Goal: Information Seeking & Learning: Compare options

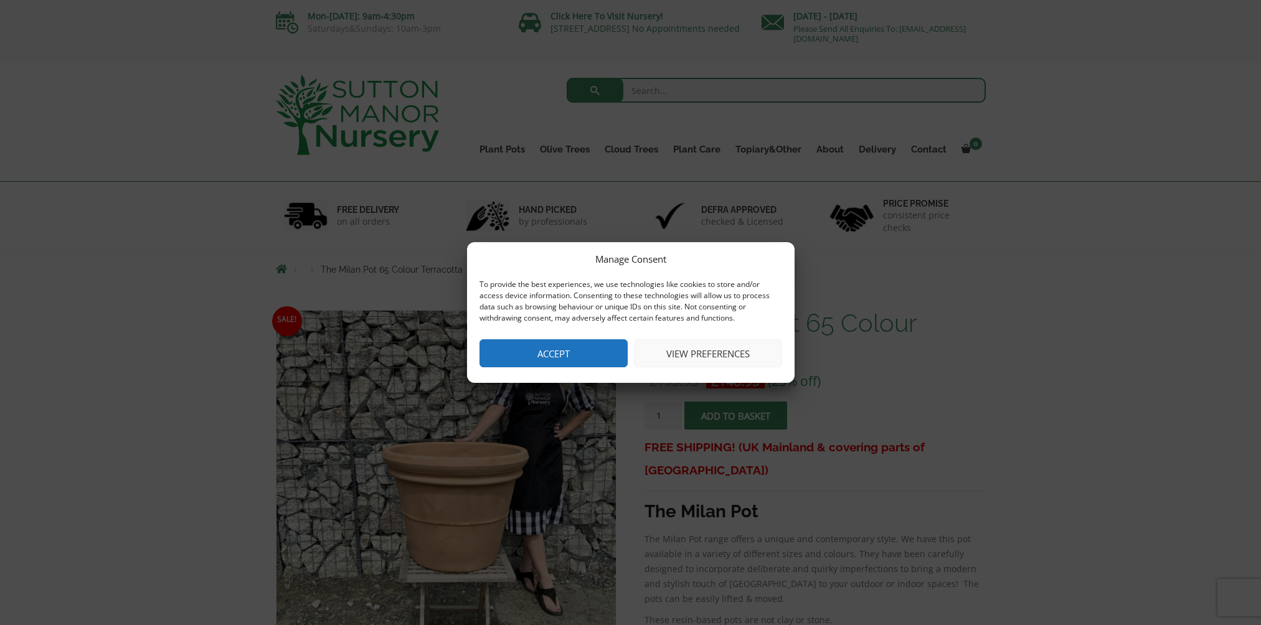
click at [670, 347] on button "View preferences" at bounding box center [708, 353] width 148 height 28
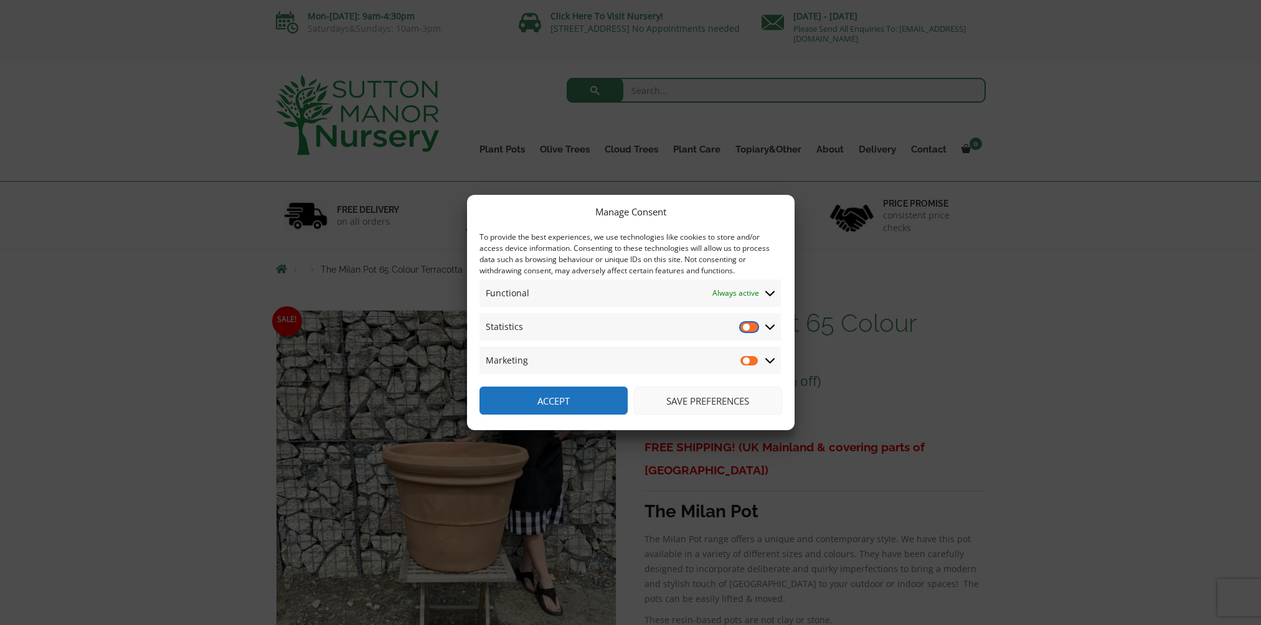
click at [753, 326] on input "Statistics" at bounding box center [749, 327] width 19 height 12
click at [742, 324] on input "Statistics" at bounding box center [749, 327] width 19 height 12
checkbox input "false"
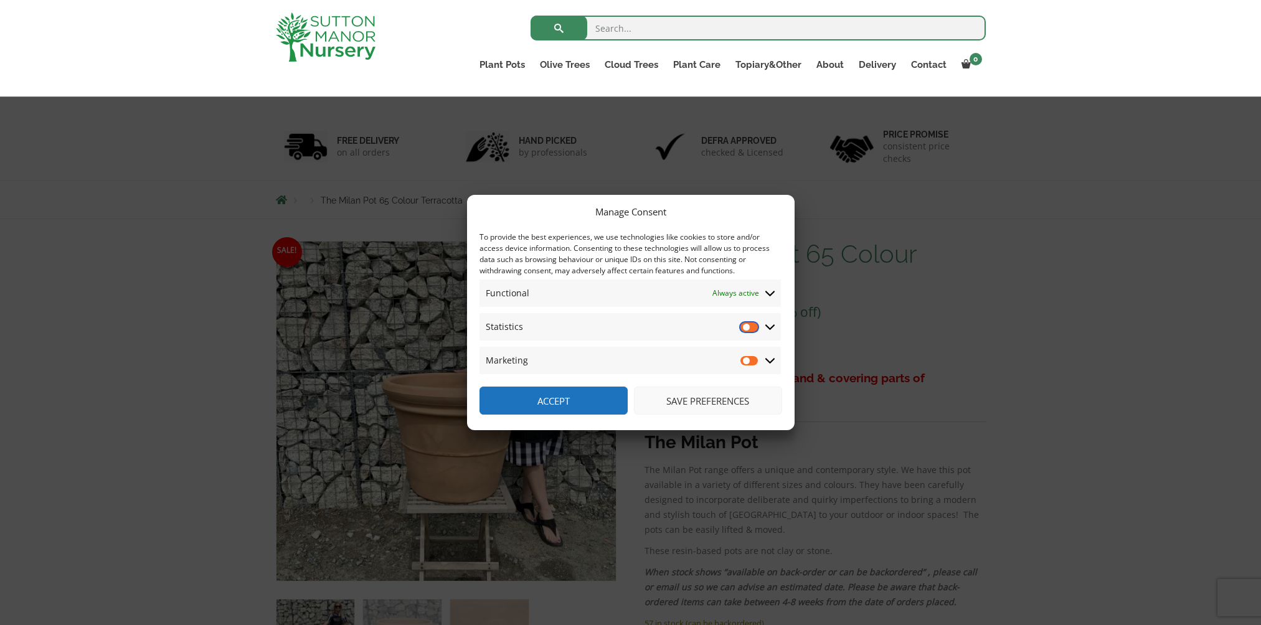
scroll to position [125, 0]
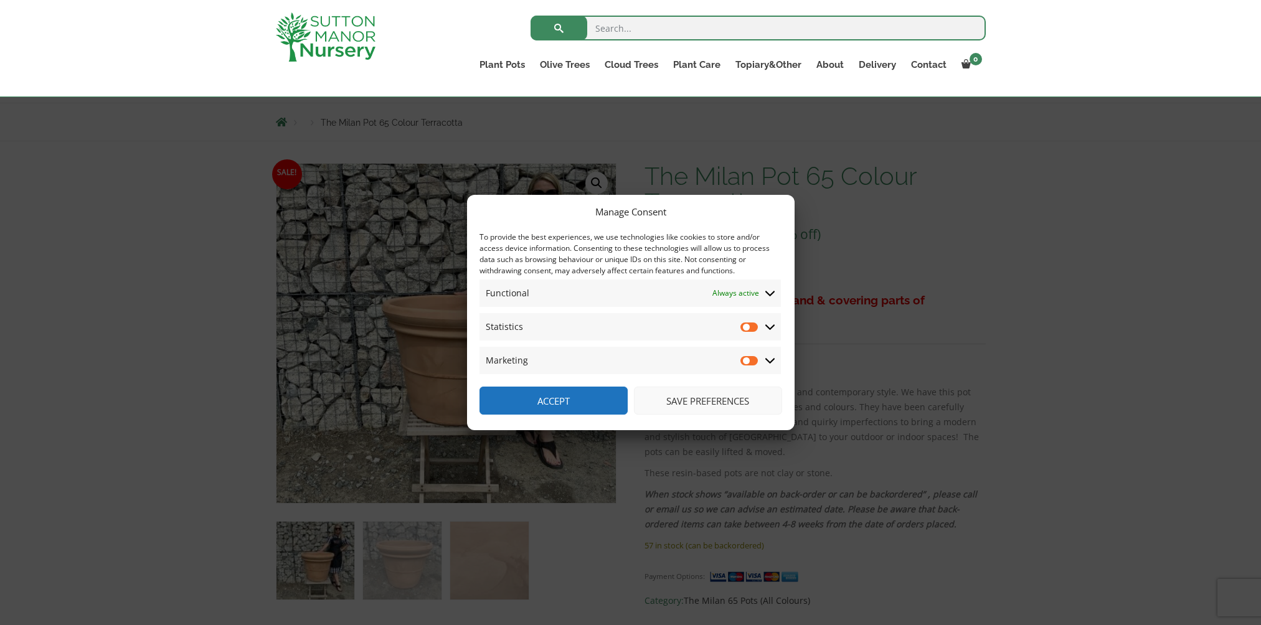
click at [710, 401] on button "Save preferences" at bounding box center [708, 401] width 148 height 28
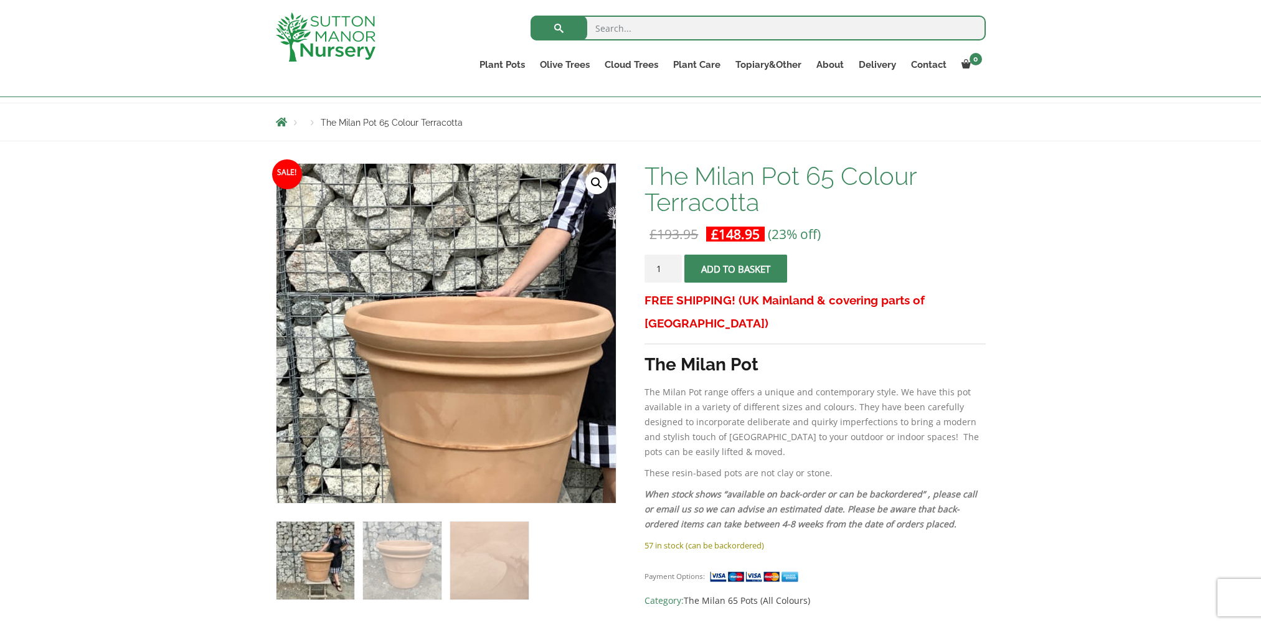
scroll to position [187, 0]
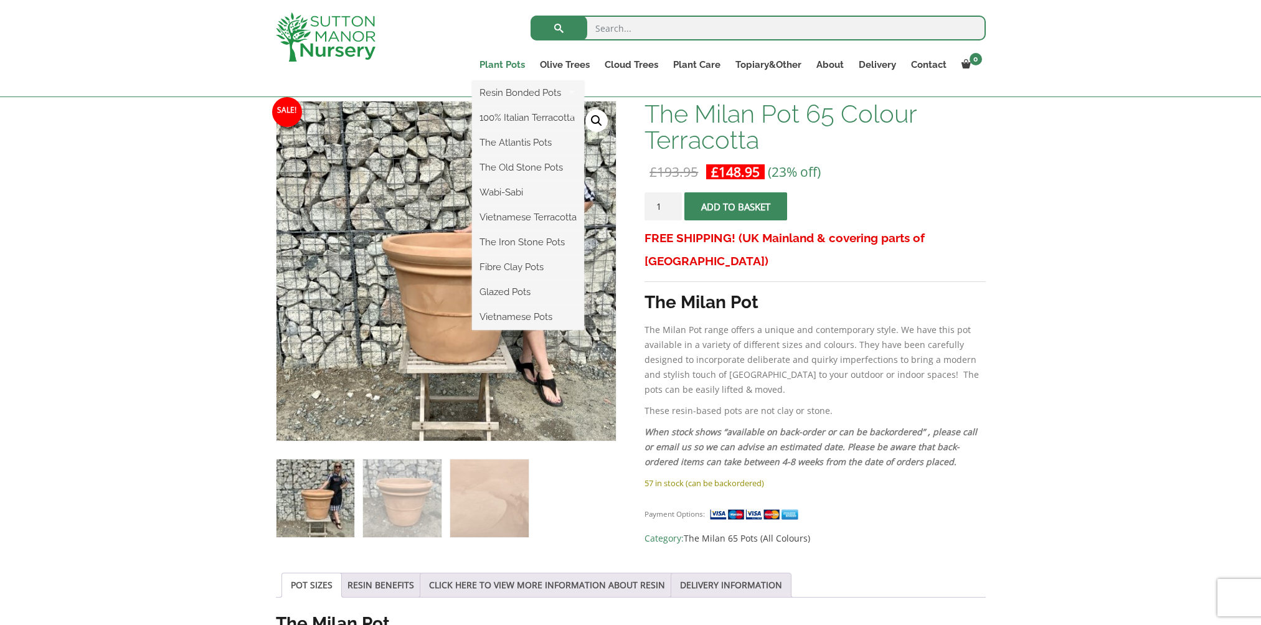
click at [493, 65] on link "Plant Pots" at bounding box center [502, 64] width 60 height 17
click at [504, 66] on link "Plant Pots" at bounding box center [502, 64] width 60 height 17
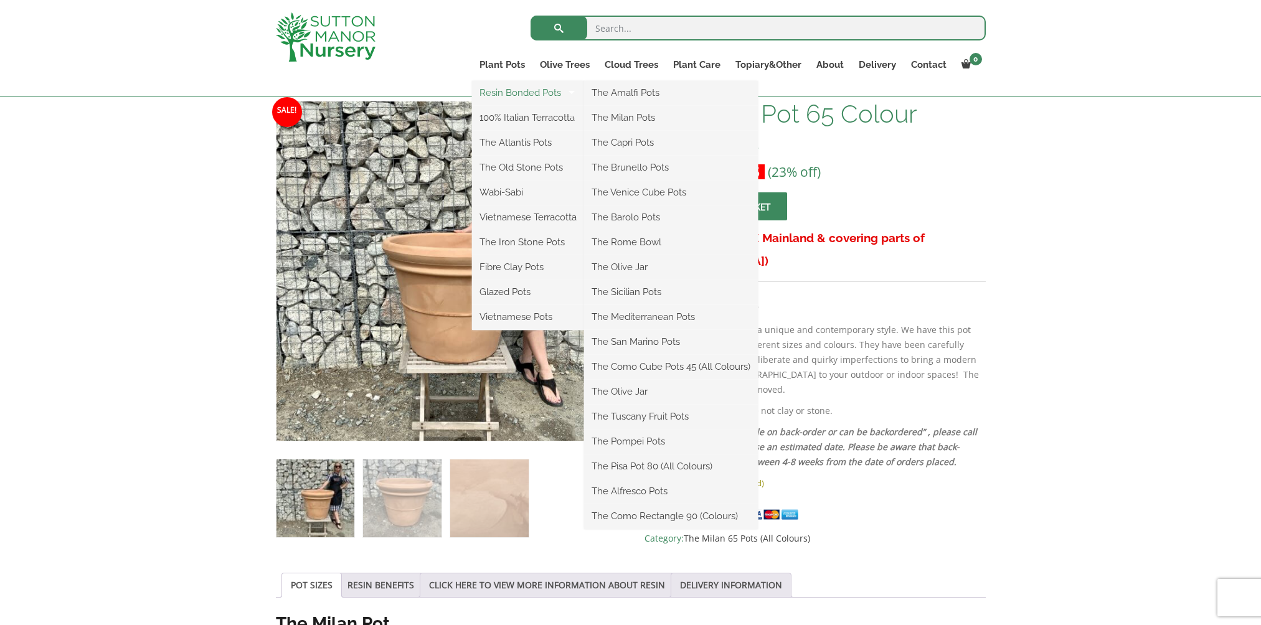
click at [504, 91] on link "Resin Bonded Pots" at bounding box center [528, 92] width 112 height 19
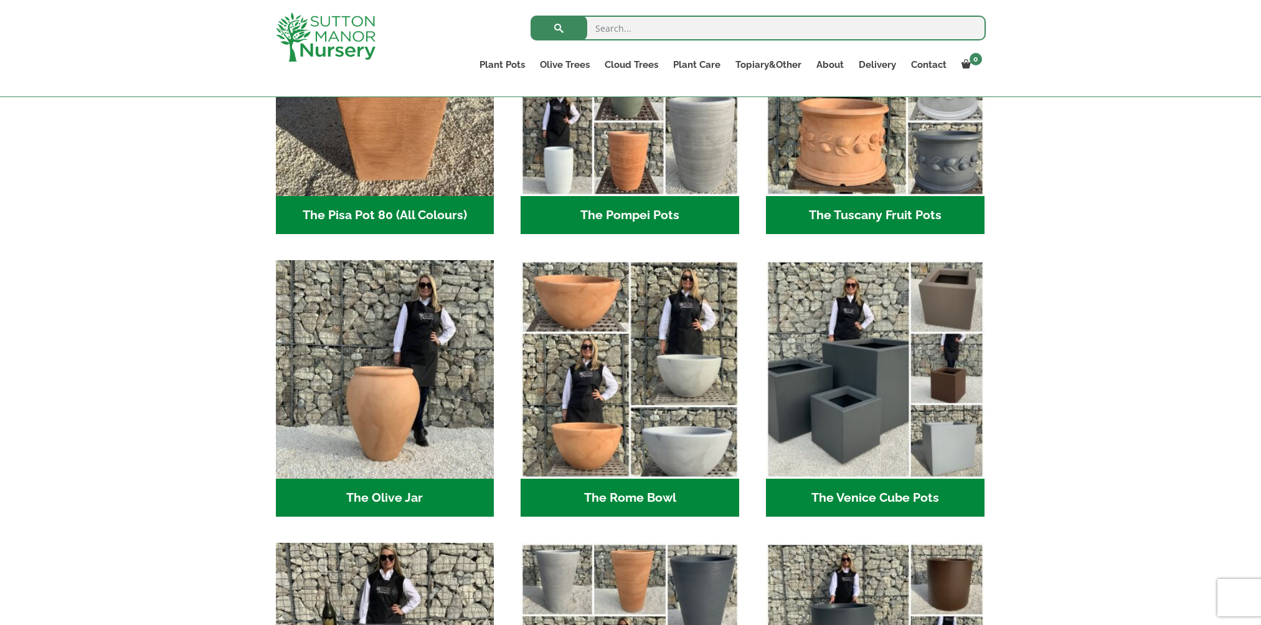
scroll to position [1058, 0]
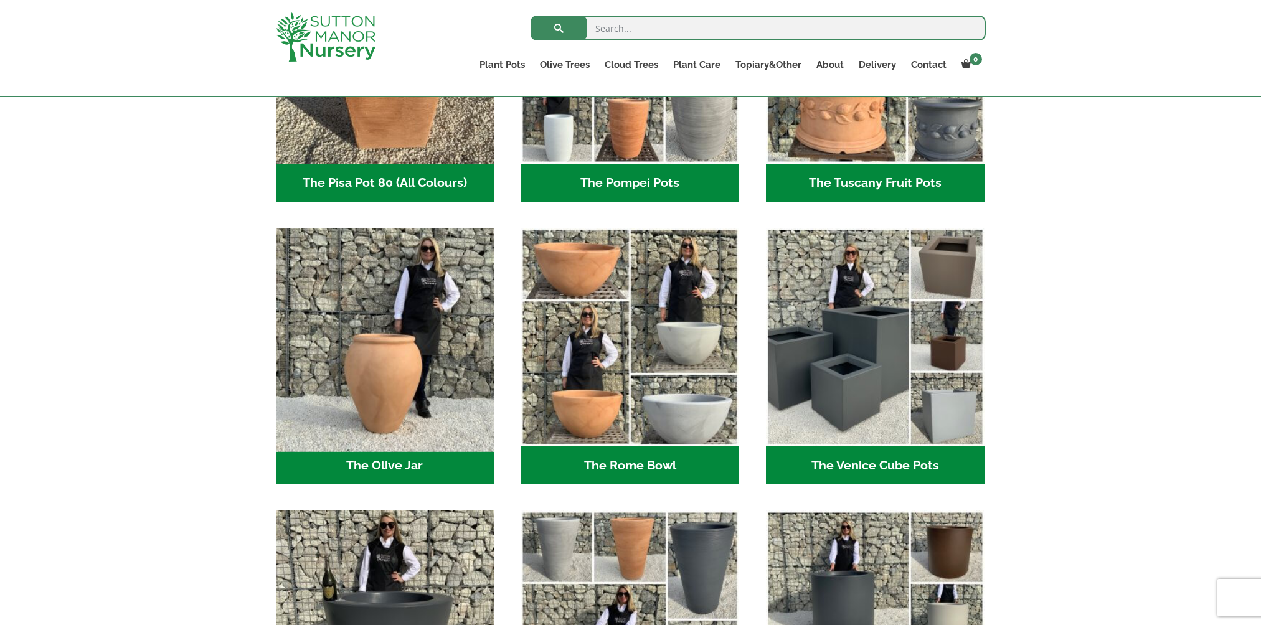
click at [345, 327] on img "Visit product category The Olive Jar" at bounding box center [384, 337] width 229 height 229
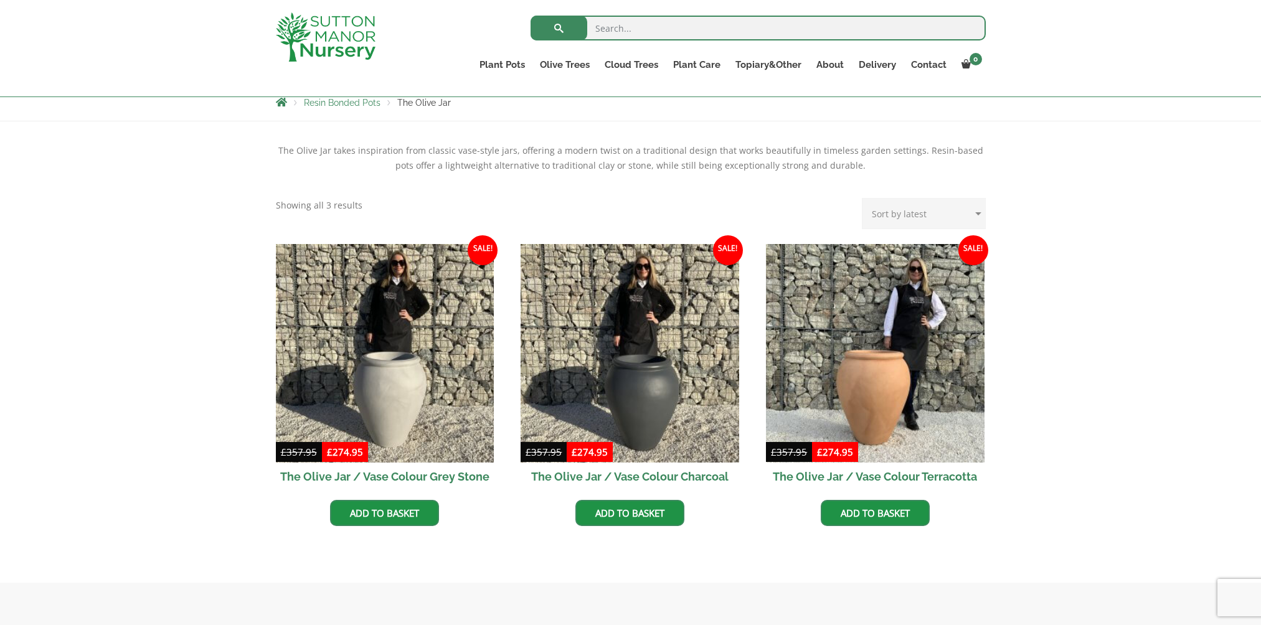
scroll to position [311, 0]
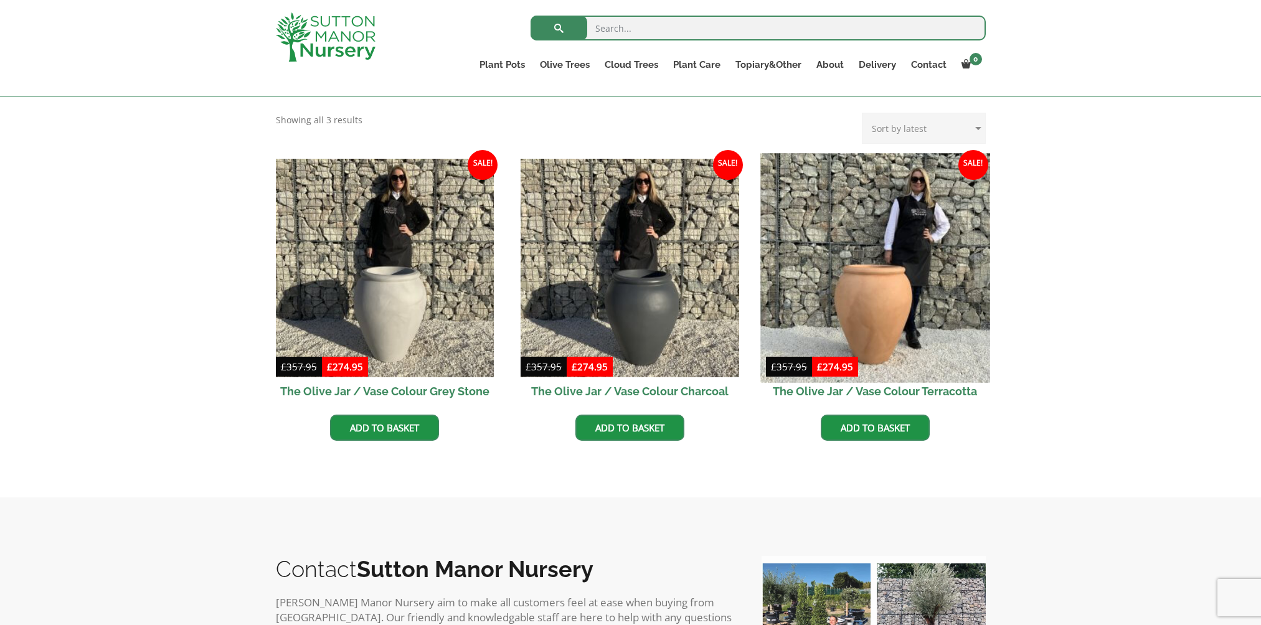
click at [873, 303] on img at bounding box center [874, 267] width 229 height 229
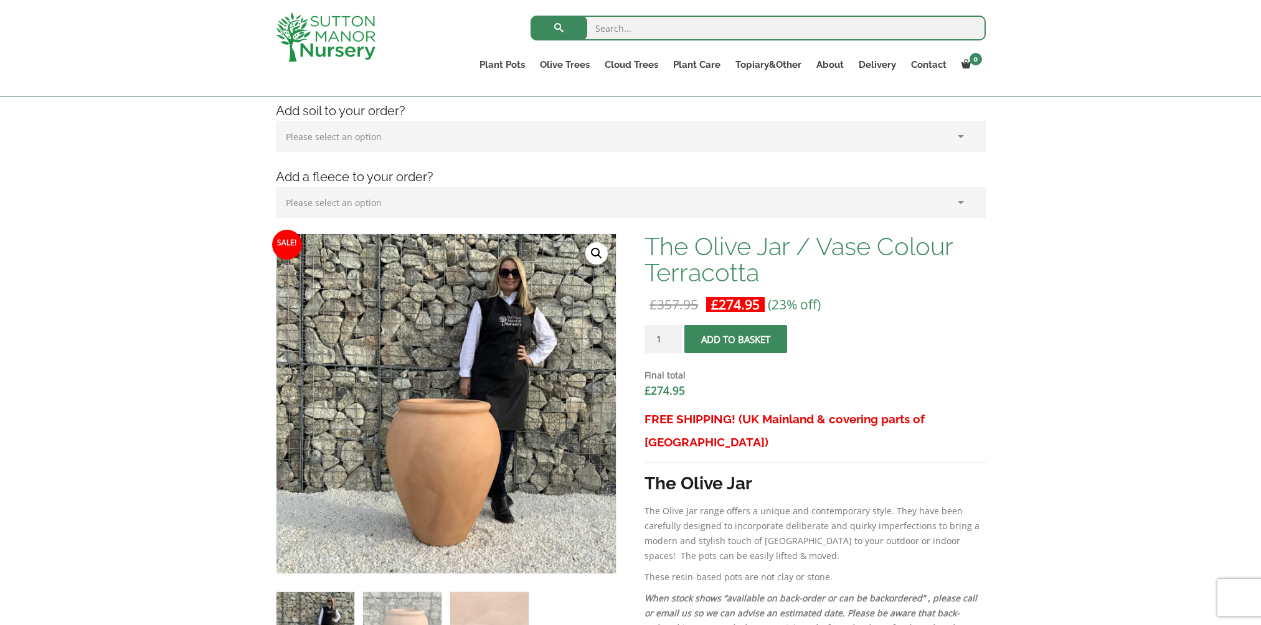
scroll to position [436, 0]
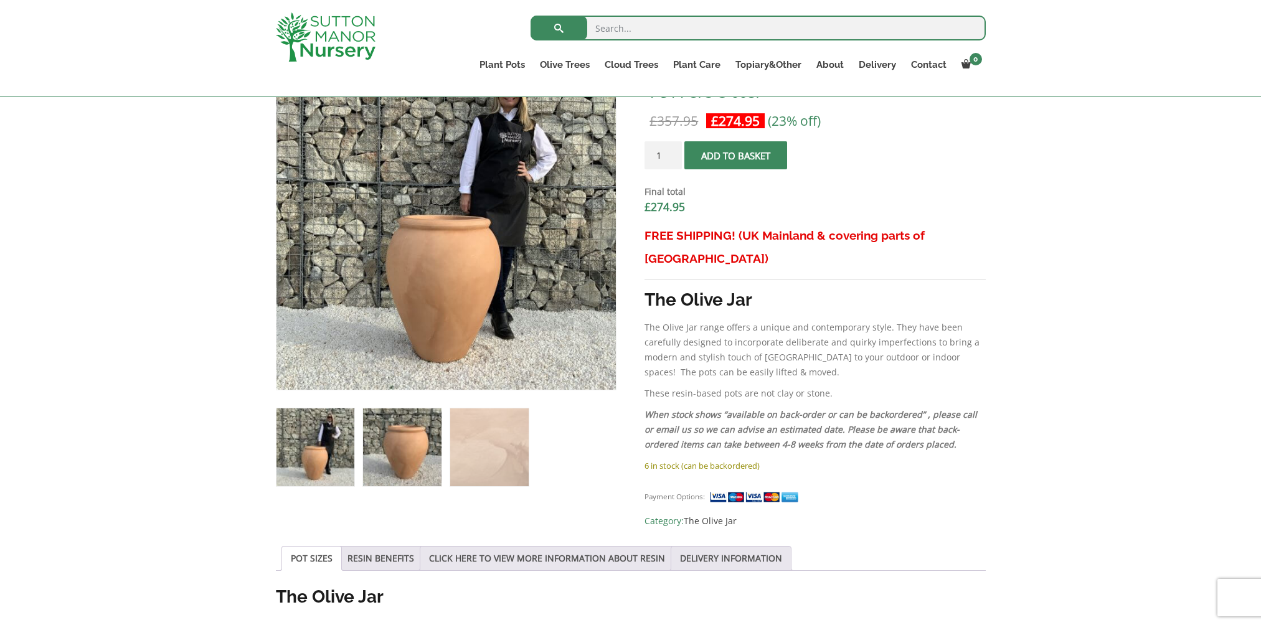
click at [387, 435] on img at bounding box center [402, 447] width 78 height 78
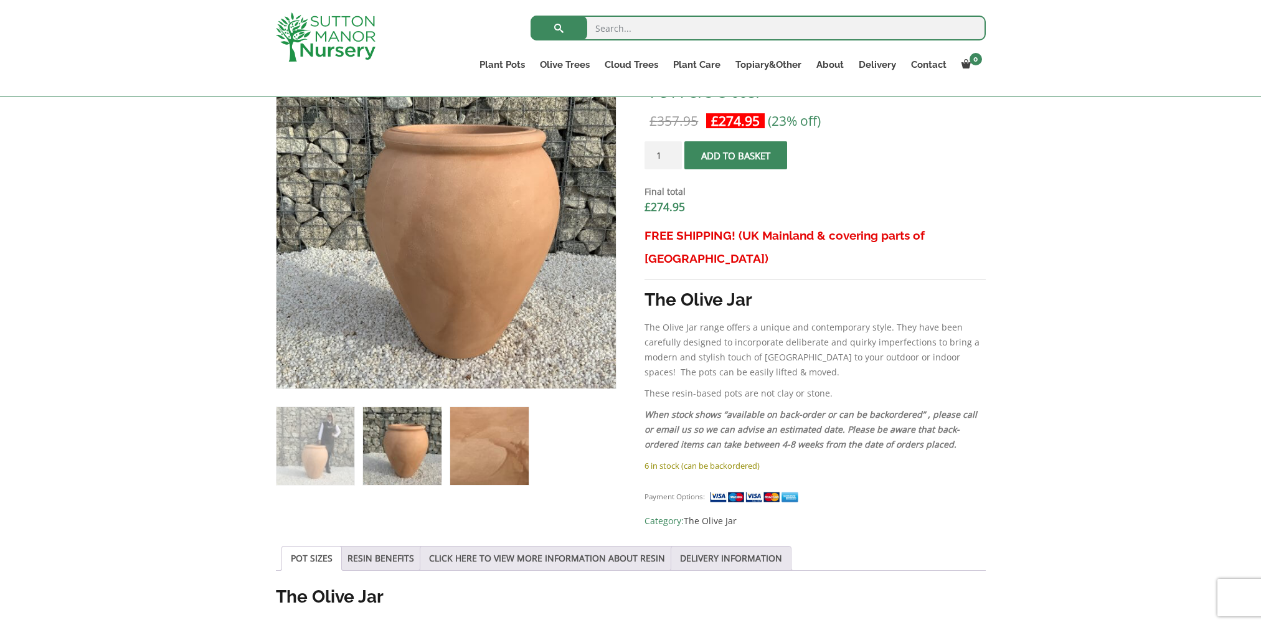
click at [511, 434] on img at bounding box center [489, 446] width 78 height 78
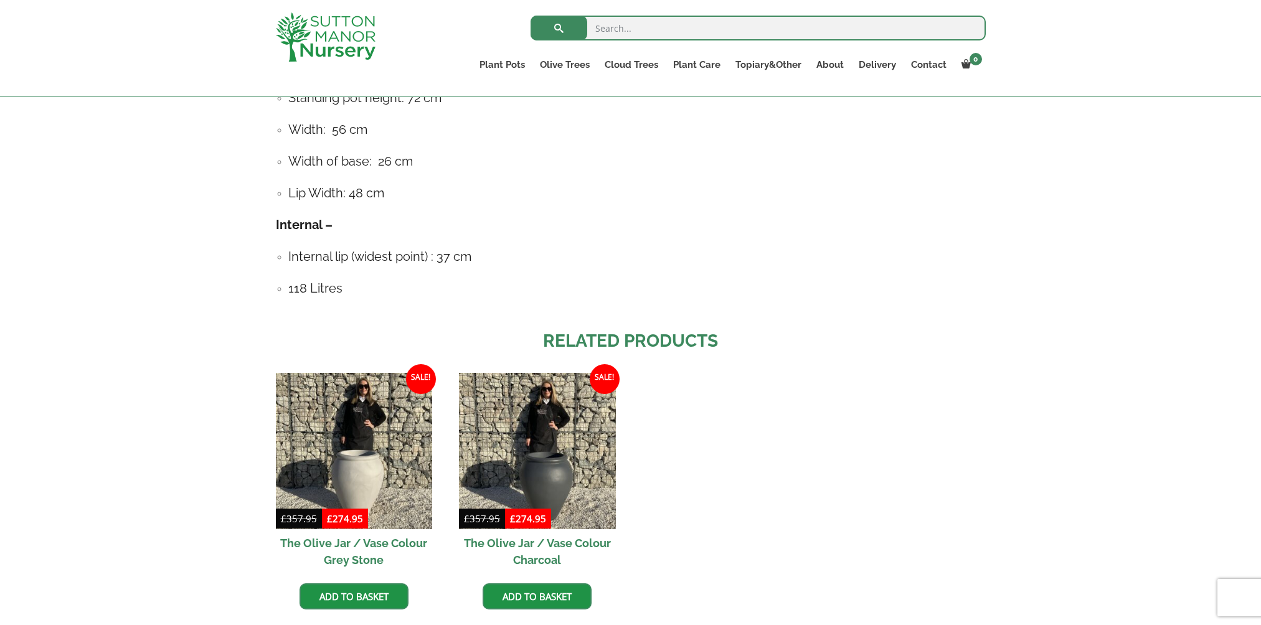
scroll to position [1058, 0]
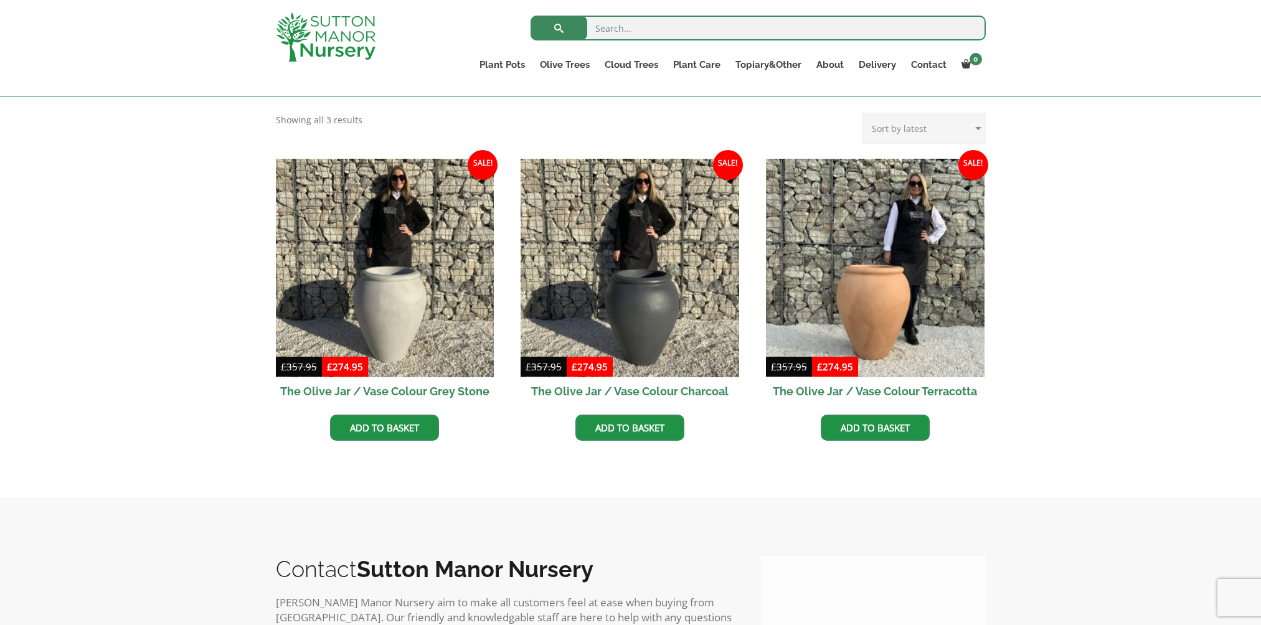
scroll to position [334, 0]
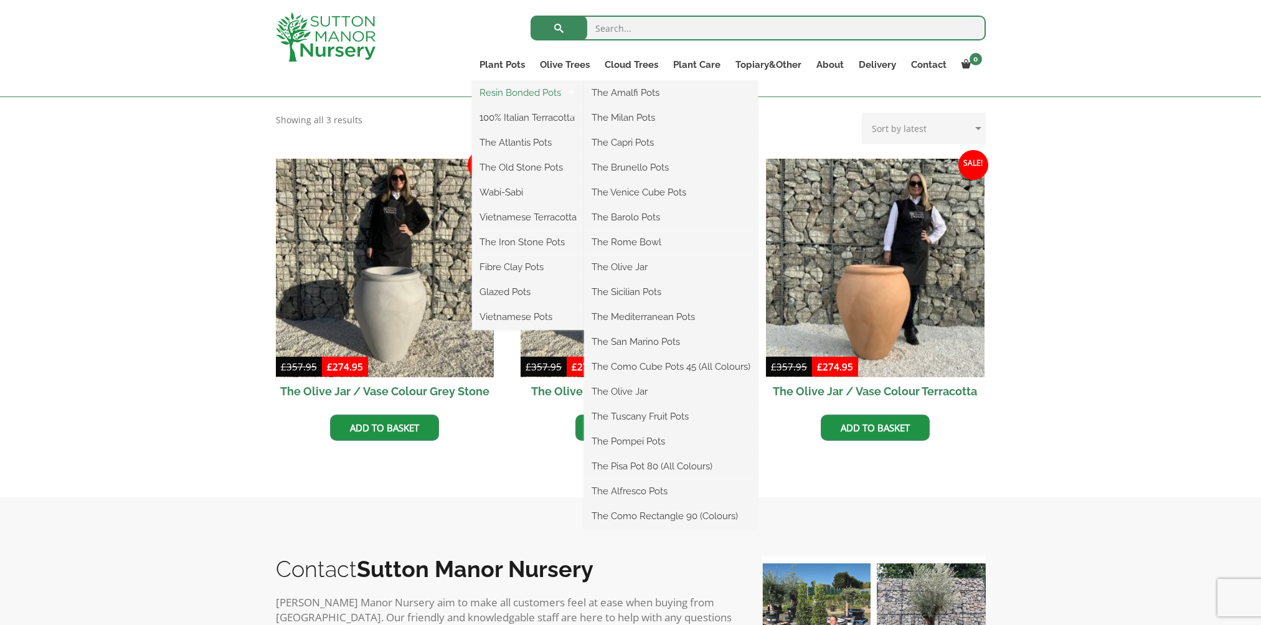
click at [511, 94] on link "Resin Bonded Pots" at bounding box center [528, 92] width 112 height 19
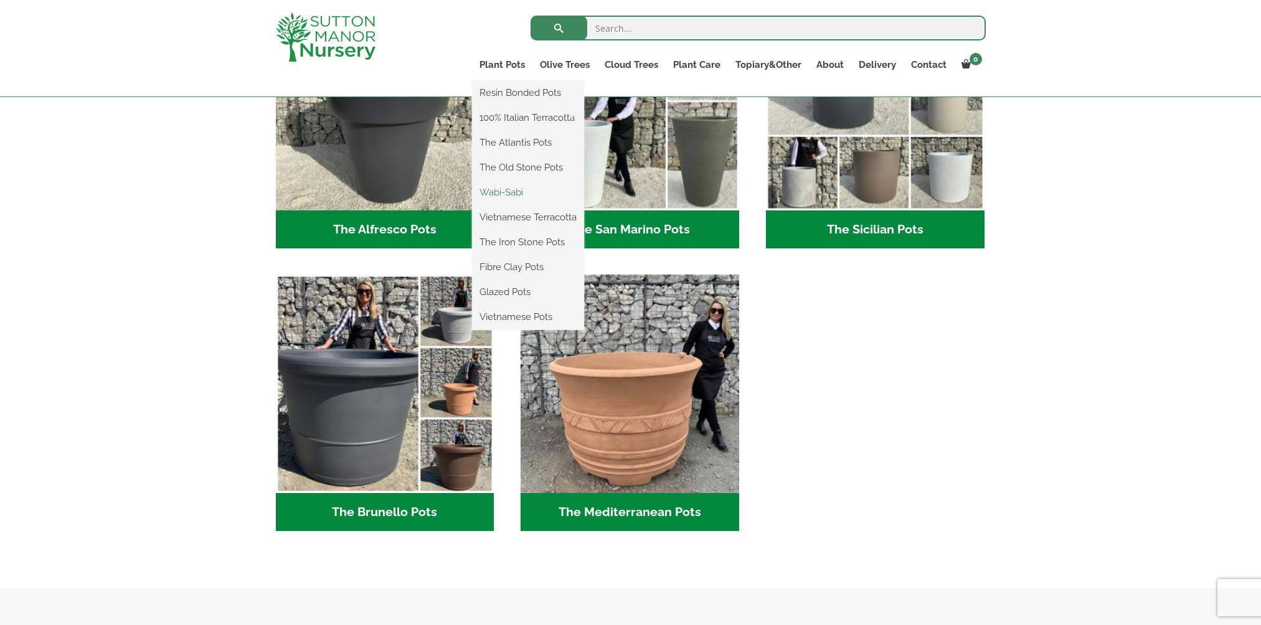
scroll to position [1619, 0]
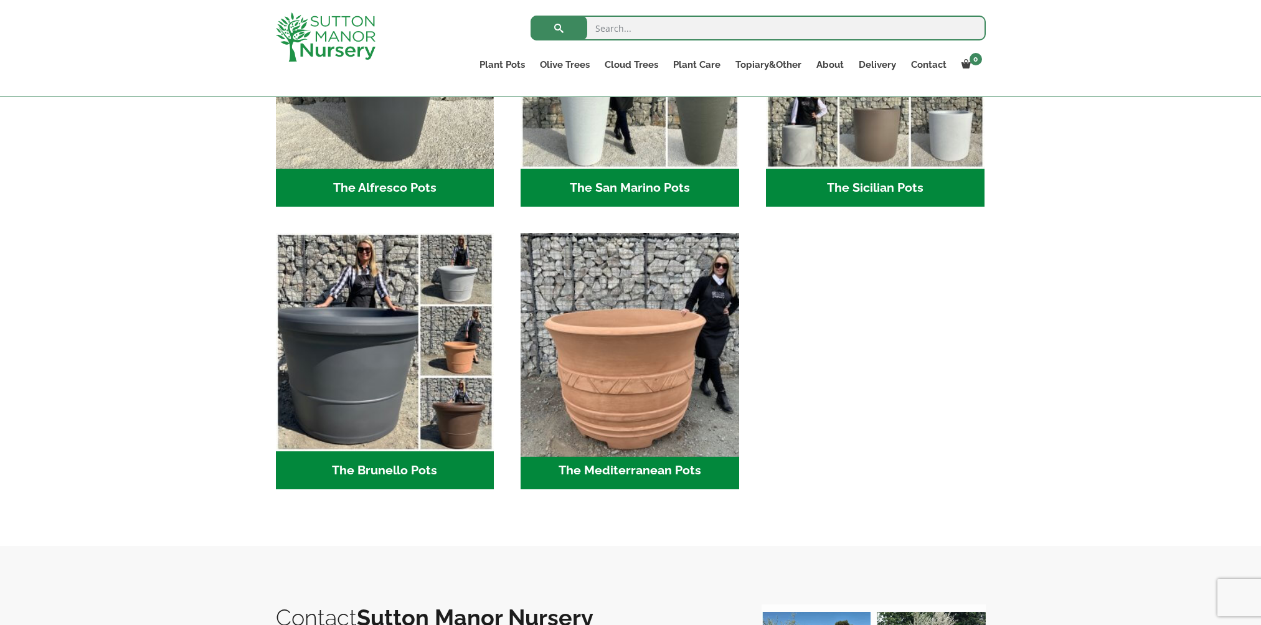
click at [647, 382] on img "Visit product category The Mediterranean Pots" at bounding box center [629, 342] width 229 height 229
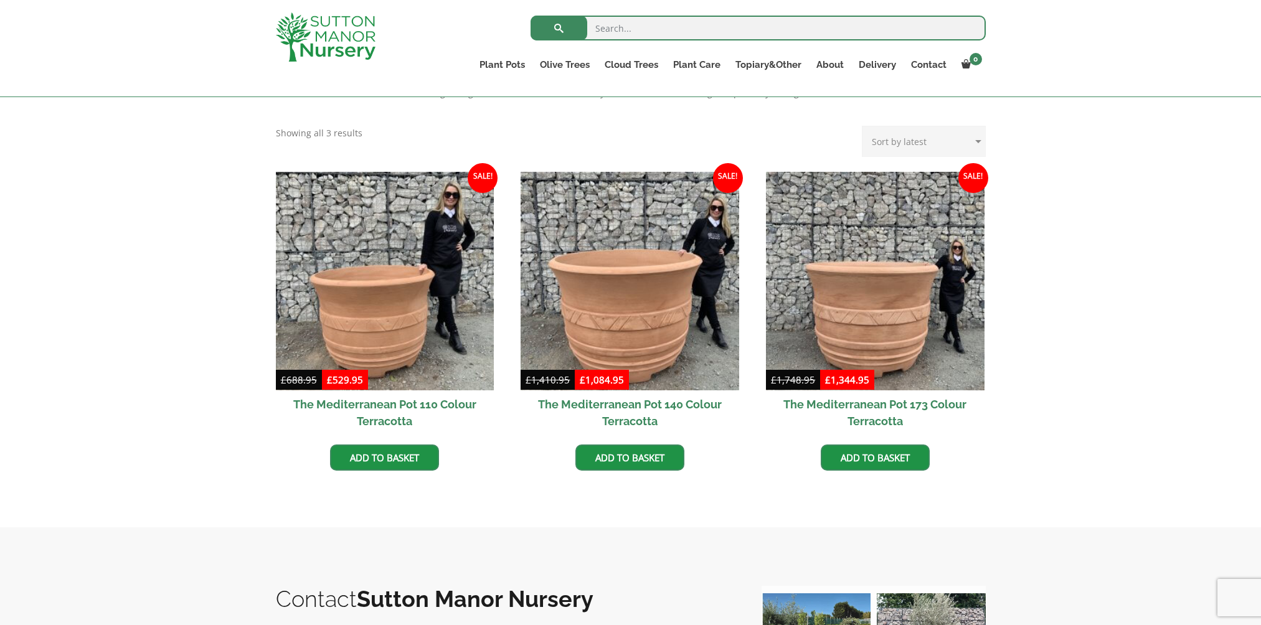
scroll to position [311, 0]
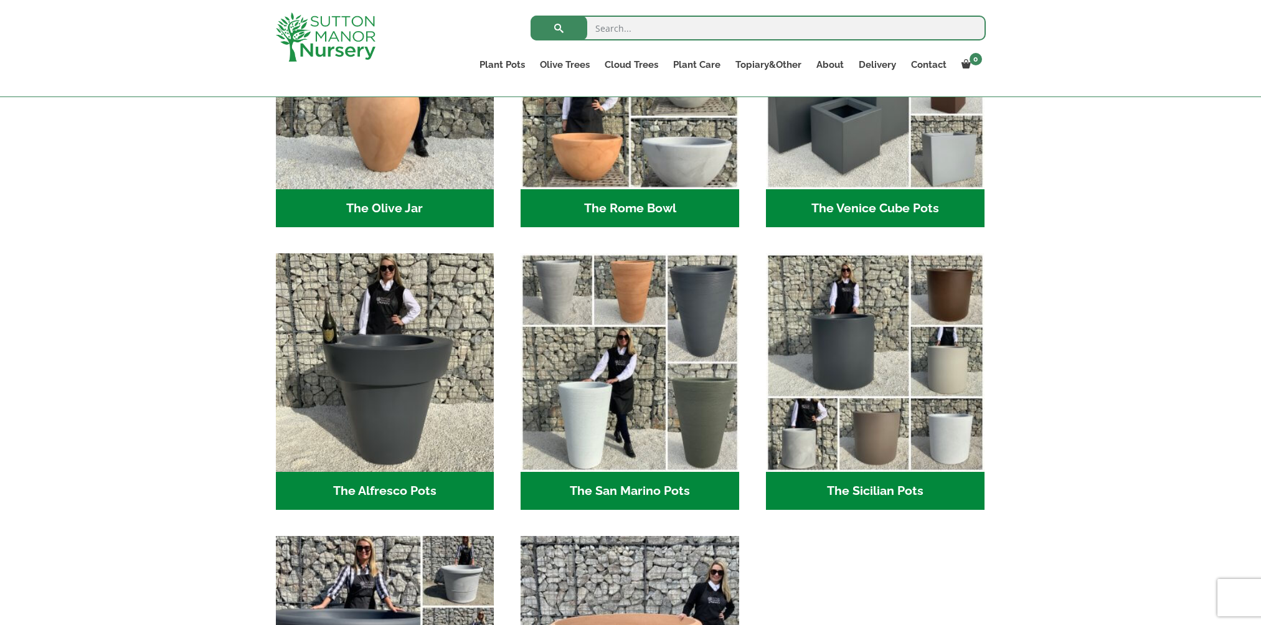
scroll to position [1307, 0]
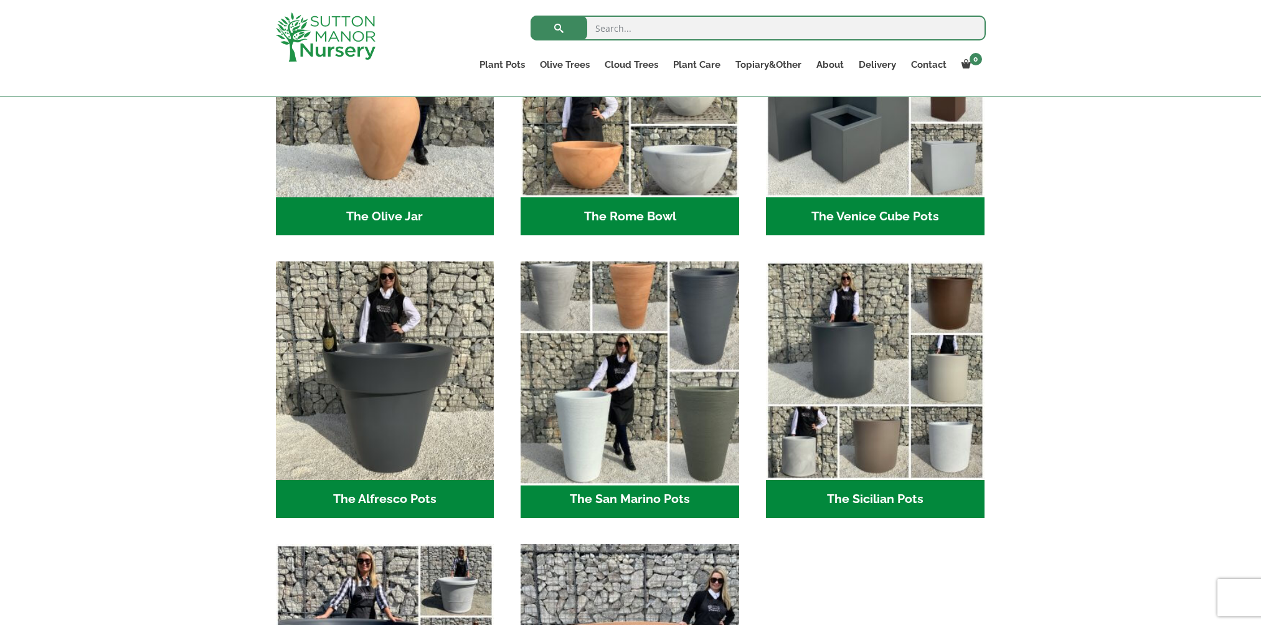
click at [654, 285] on img "Visit product category The San Marino Pots" at bounding box center [629, 370] width 229 height 229
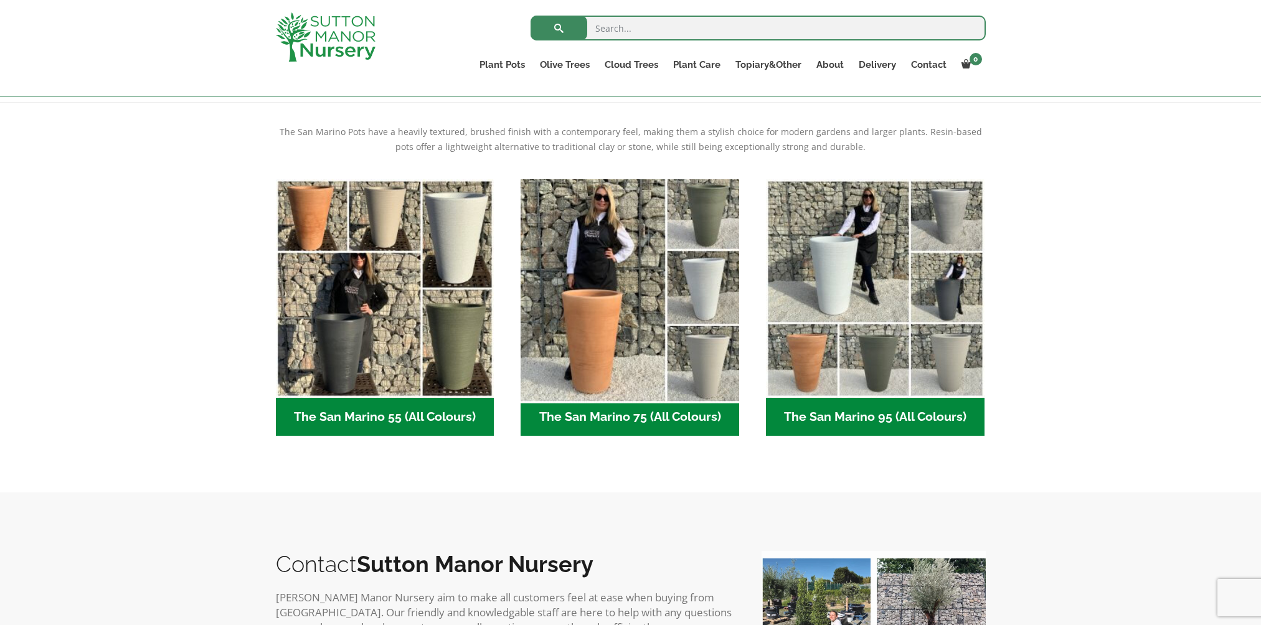
scroll to position [249, 0]
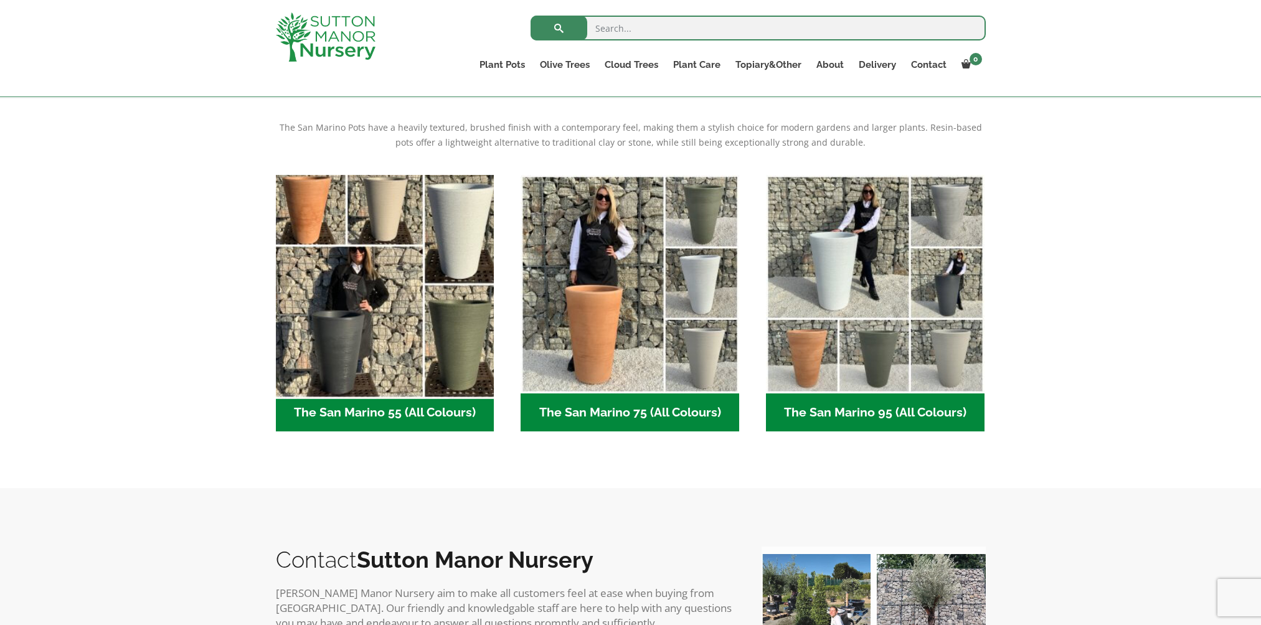
click at [301, 199] on img "Visit product category The San Marino 55 (All Colours)" at bounding box center [384, 283] width 229 height 229
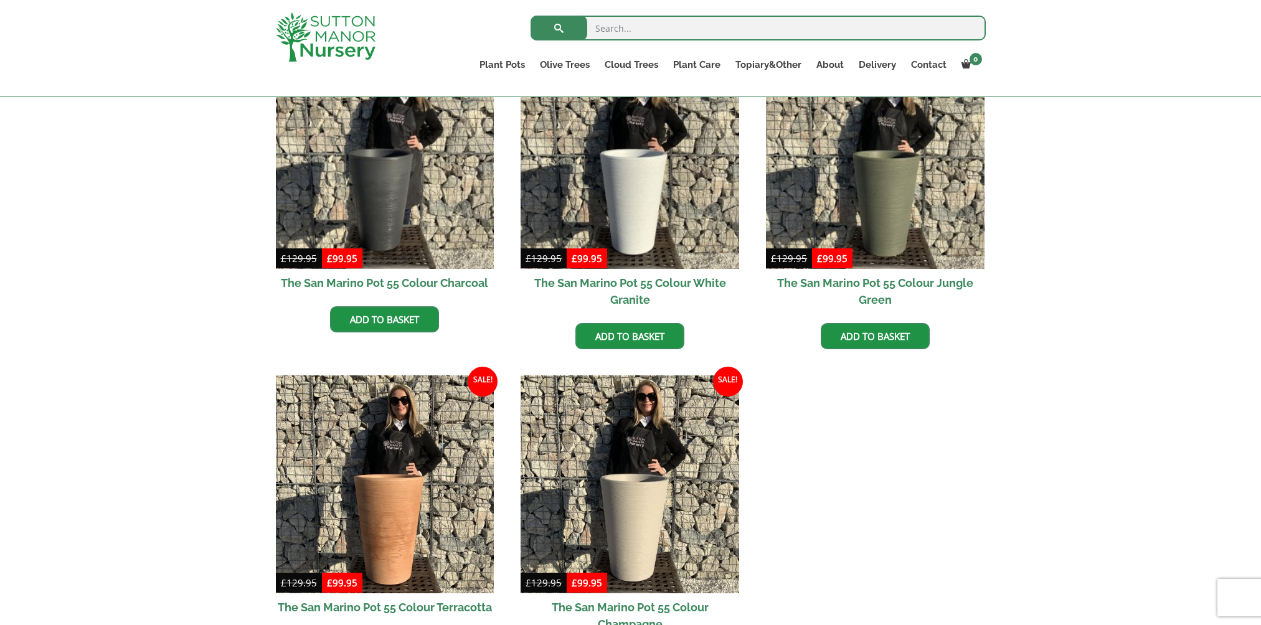
scroll to position [498, 0]
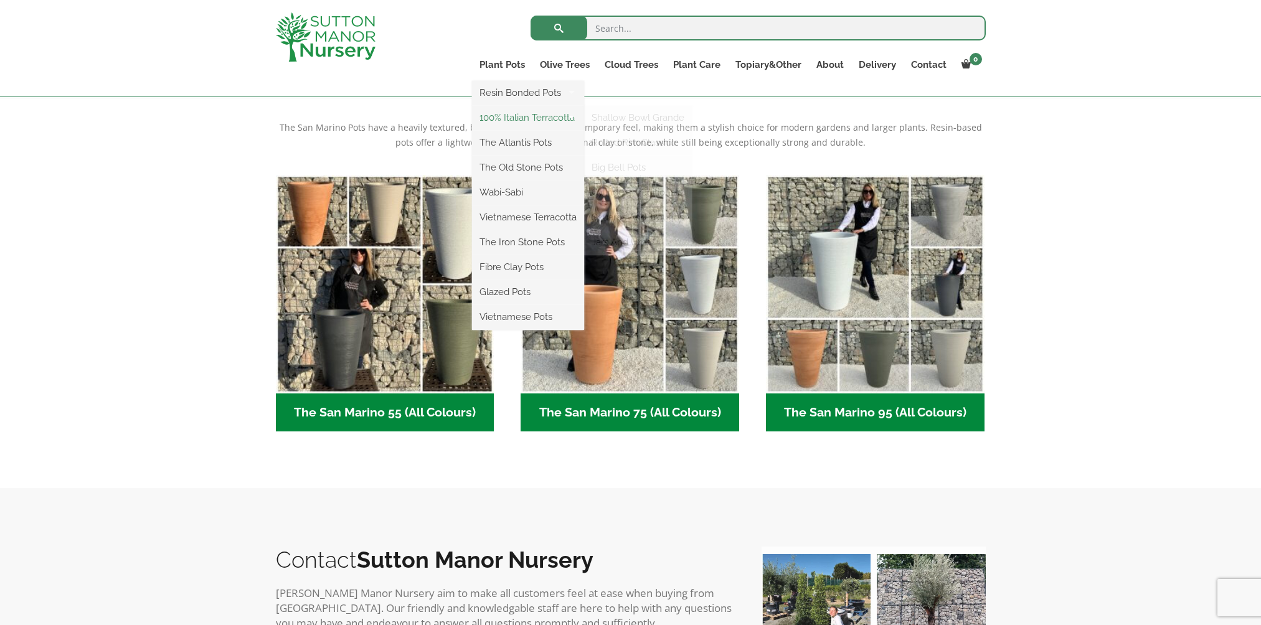
click at [512, 117] on link "100% Italian Terracotta" at bounding box center [528, 117] width 112 height 19
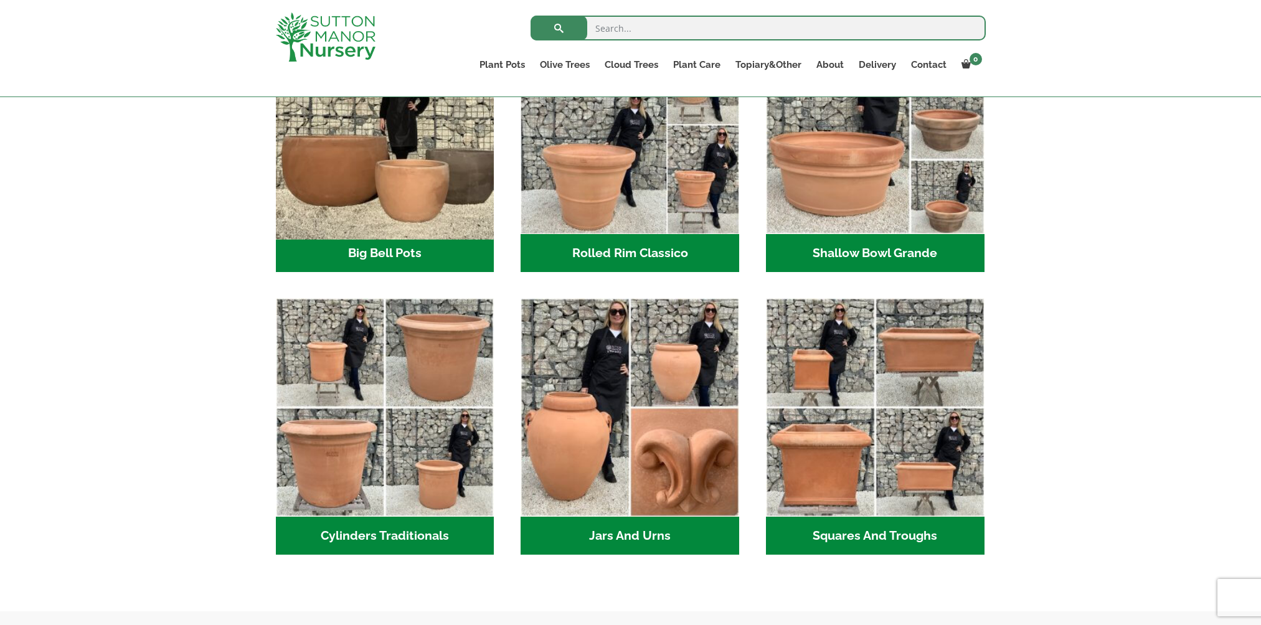
scroll to position [560, 0]
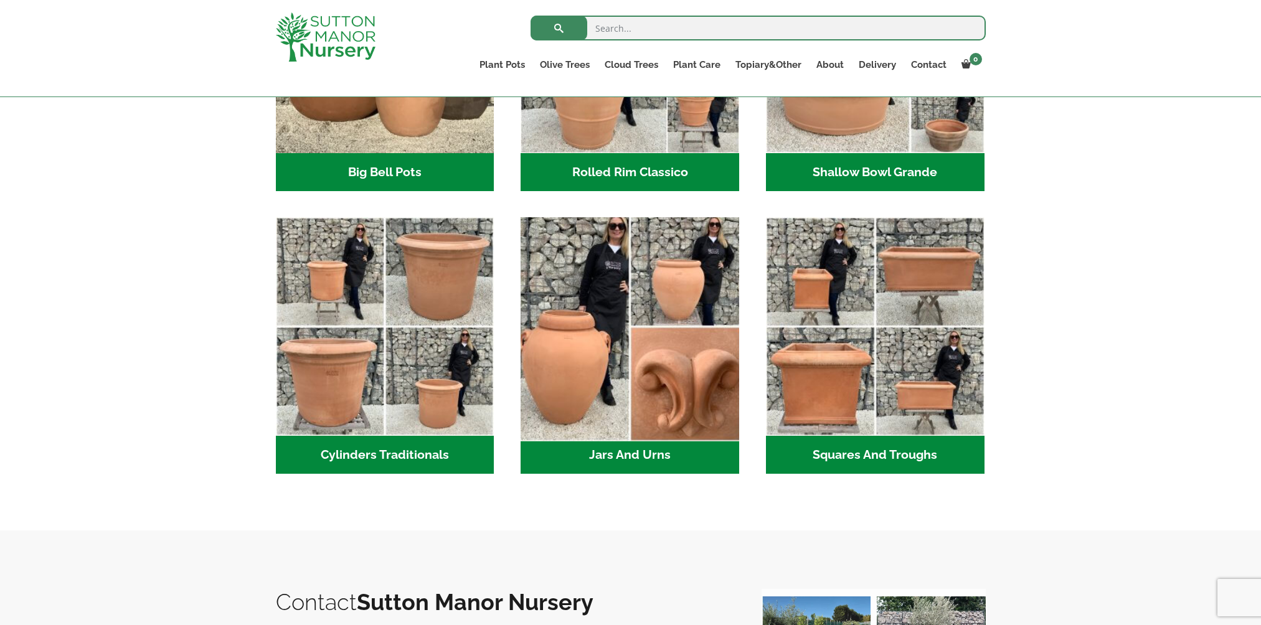
click at [569, 321] on img "Visit product category Jars And Urns" at bounding box center [629, 326] width 229 height 229
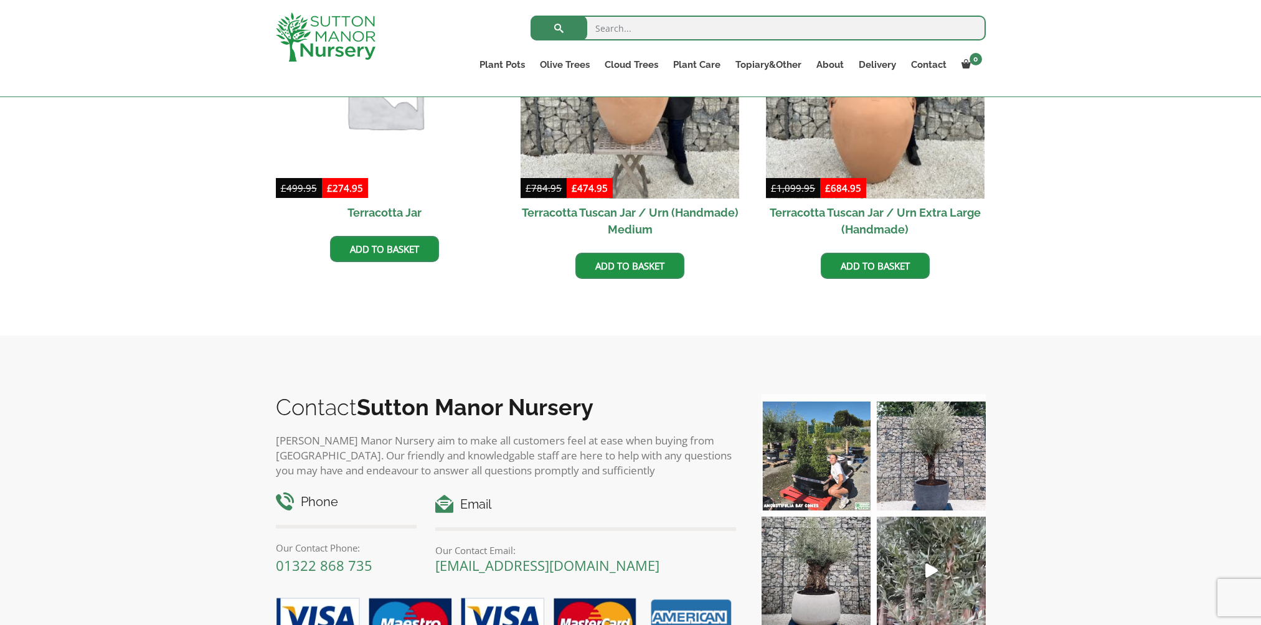
scroll to position [747, 0]
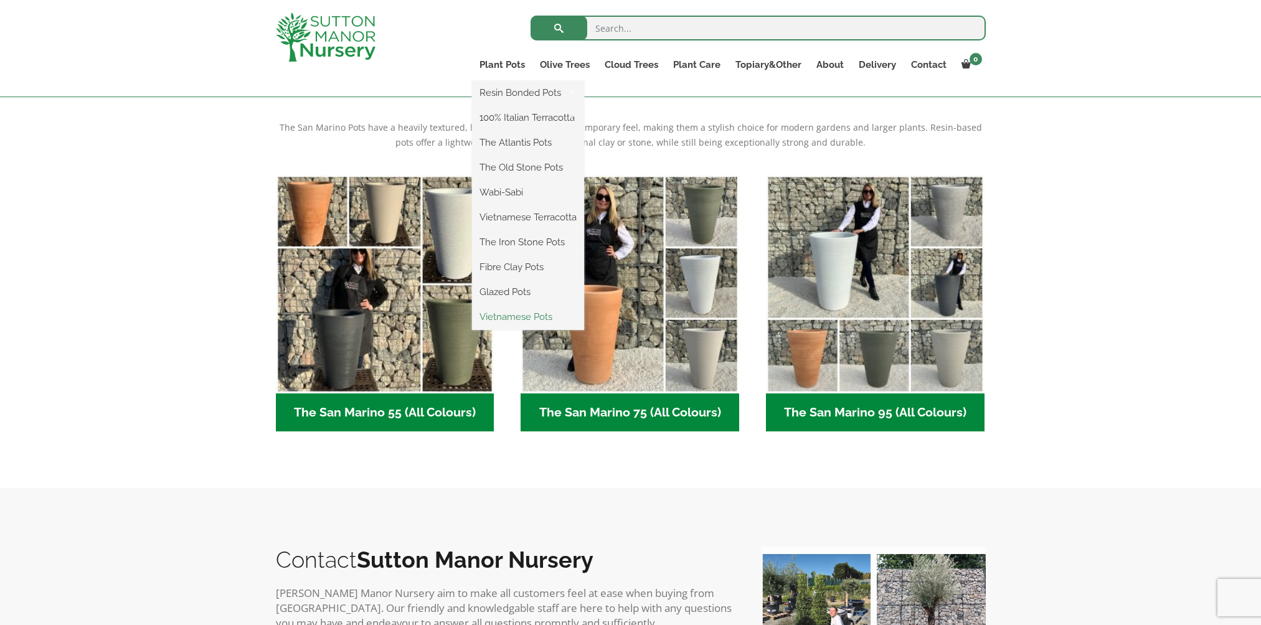
click at [481, 315] on link "Vietnamese Pots" at bounding box center [528, 317] width 112 height 19
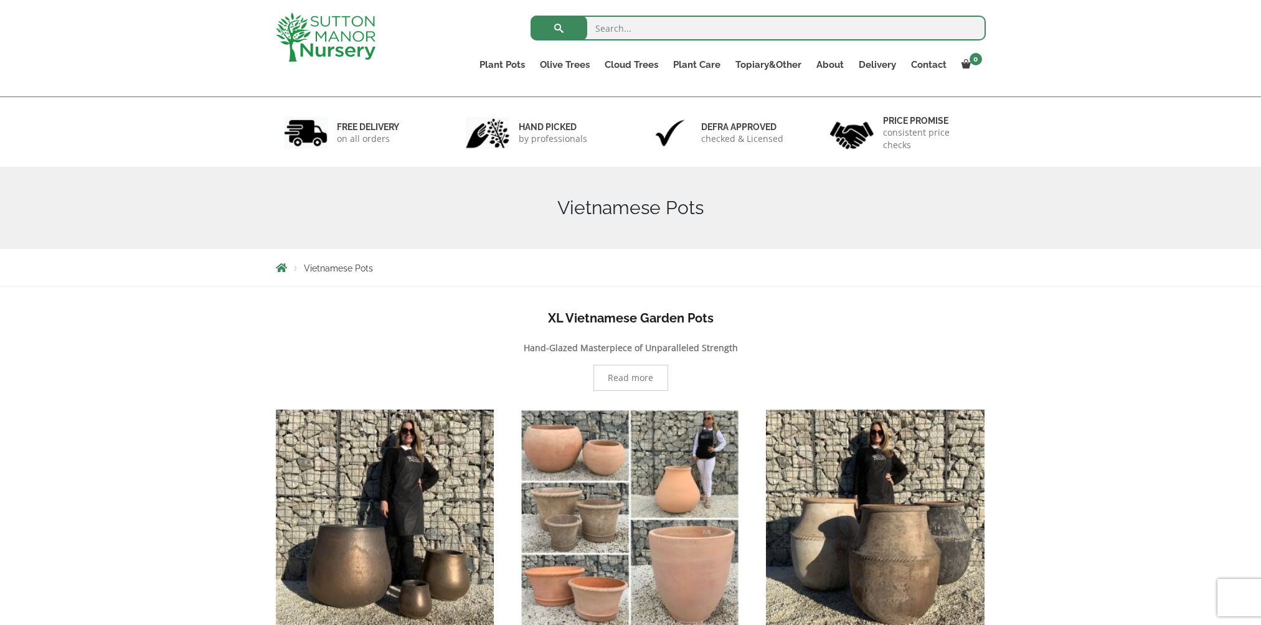
scroll to position [249, 0]
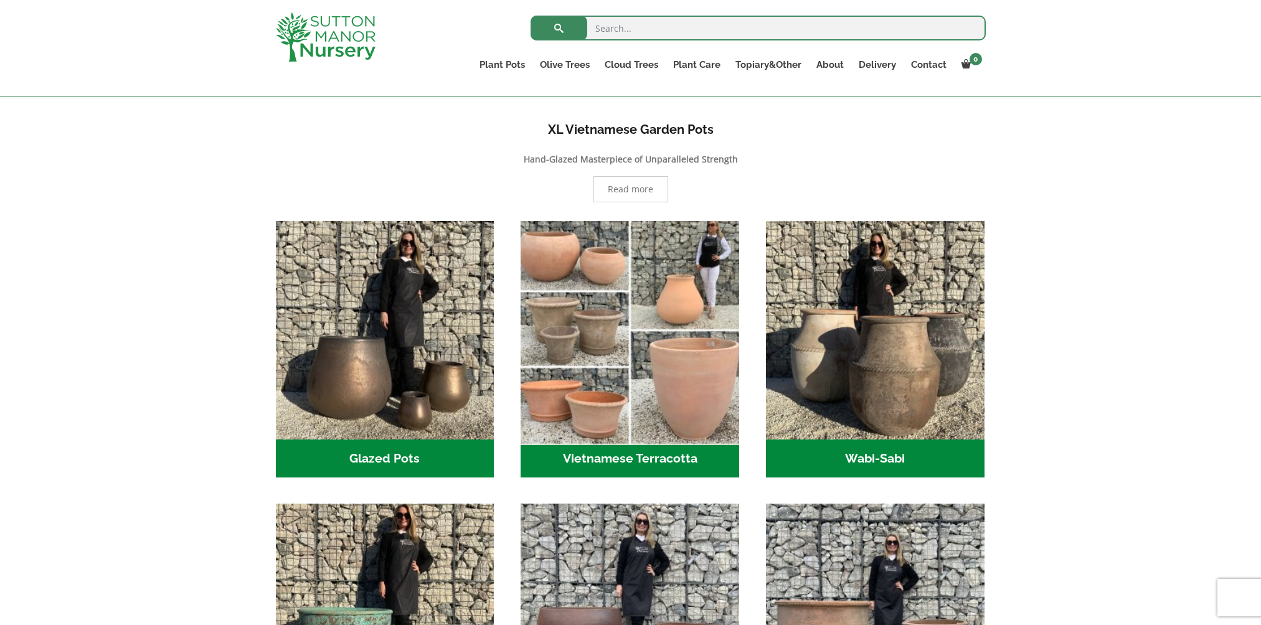
click at [680, 266] on img "Visit product category Vietnamese Terracotta" at bounding box center [629, 329] width 229 height 229
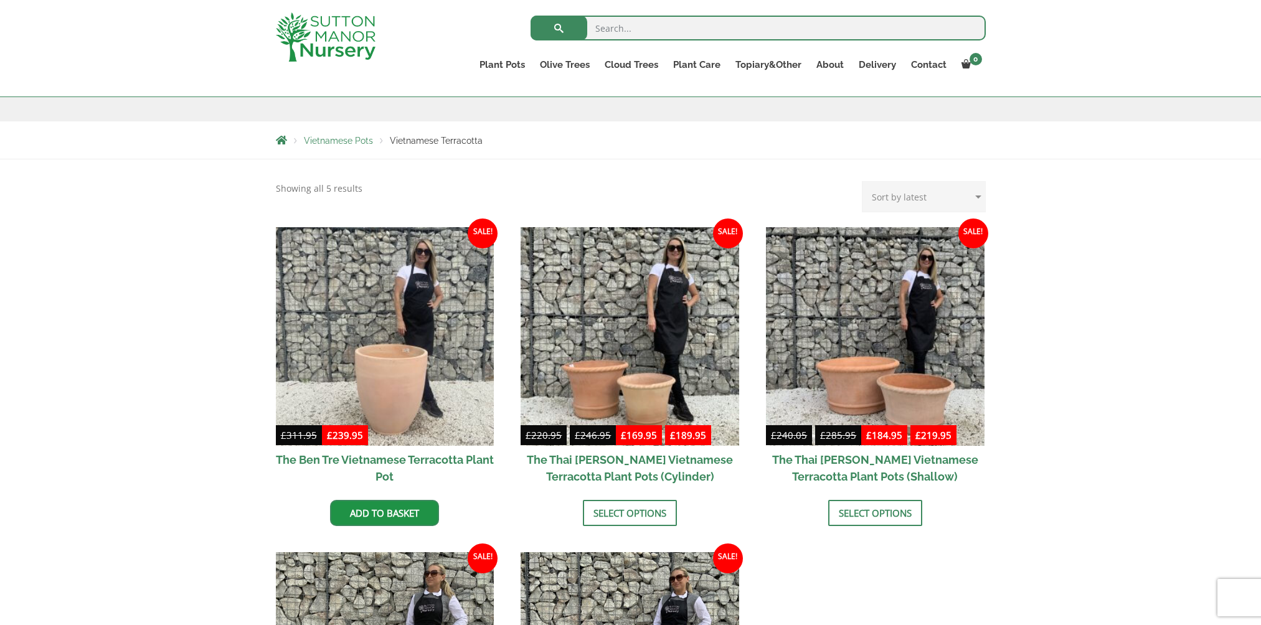
scroll to position [187, 0]
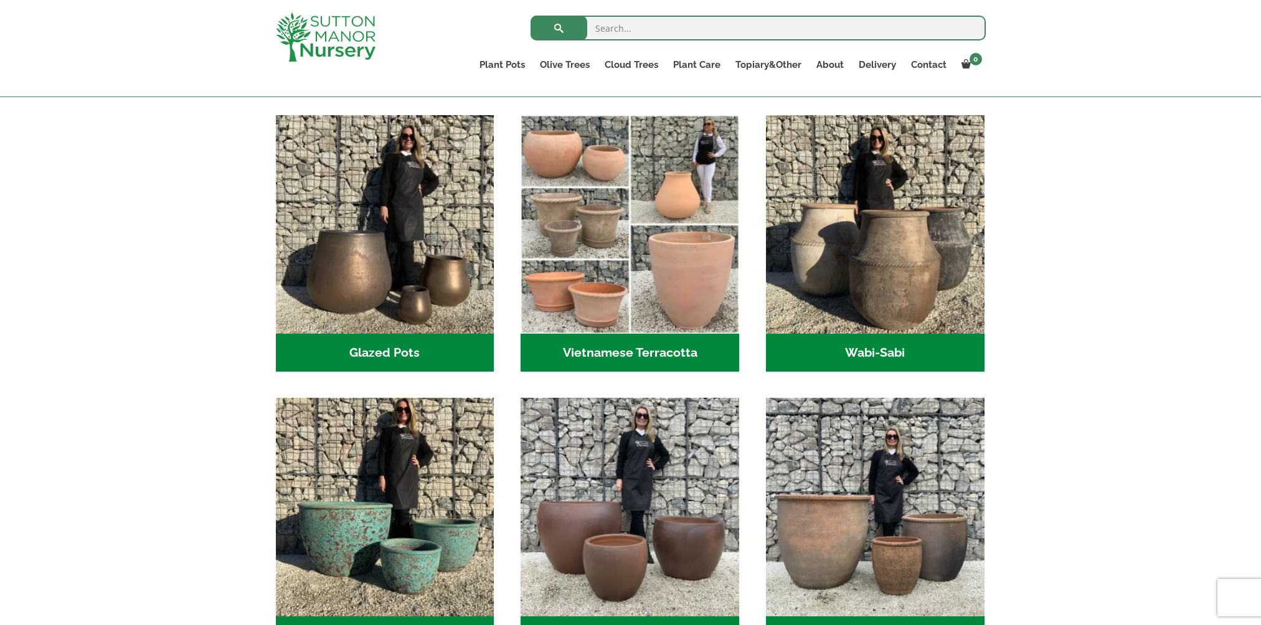
scroll to position [436, 0]
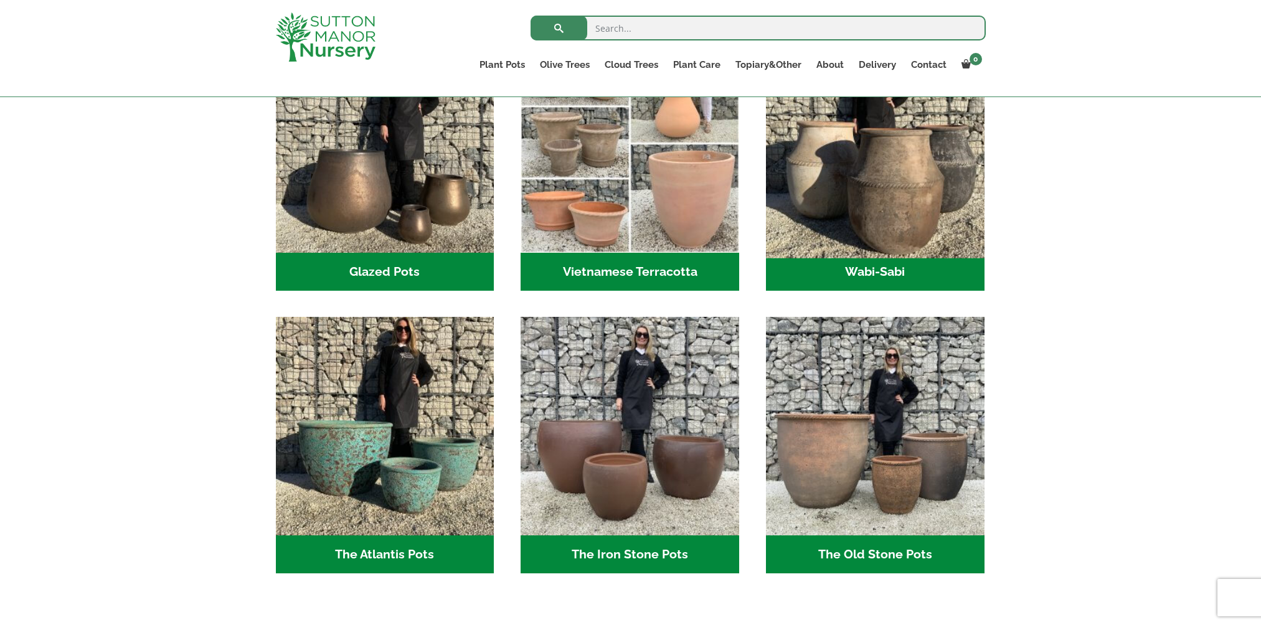
click at [858, 183] on img "Visit product category Wabi-Sabi" at bounding box center [874, 143] width 229 height 229
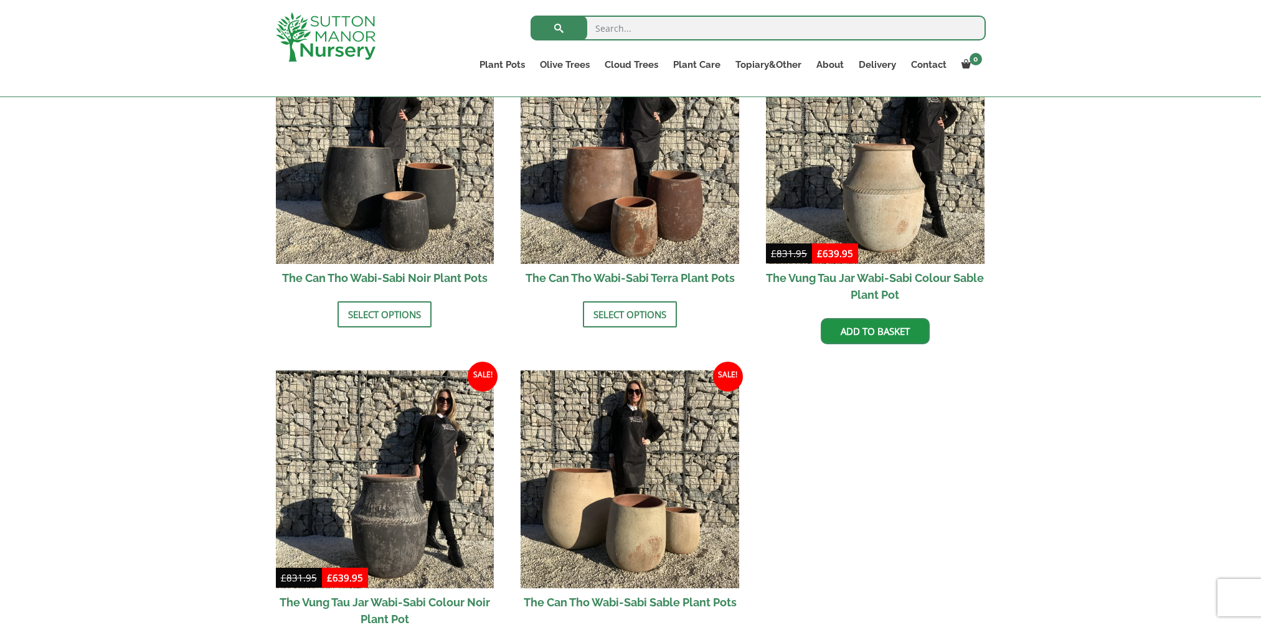
scroll to position [1370, 0]
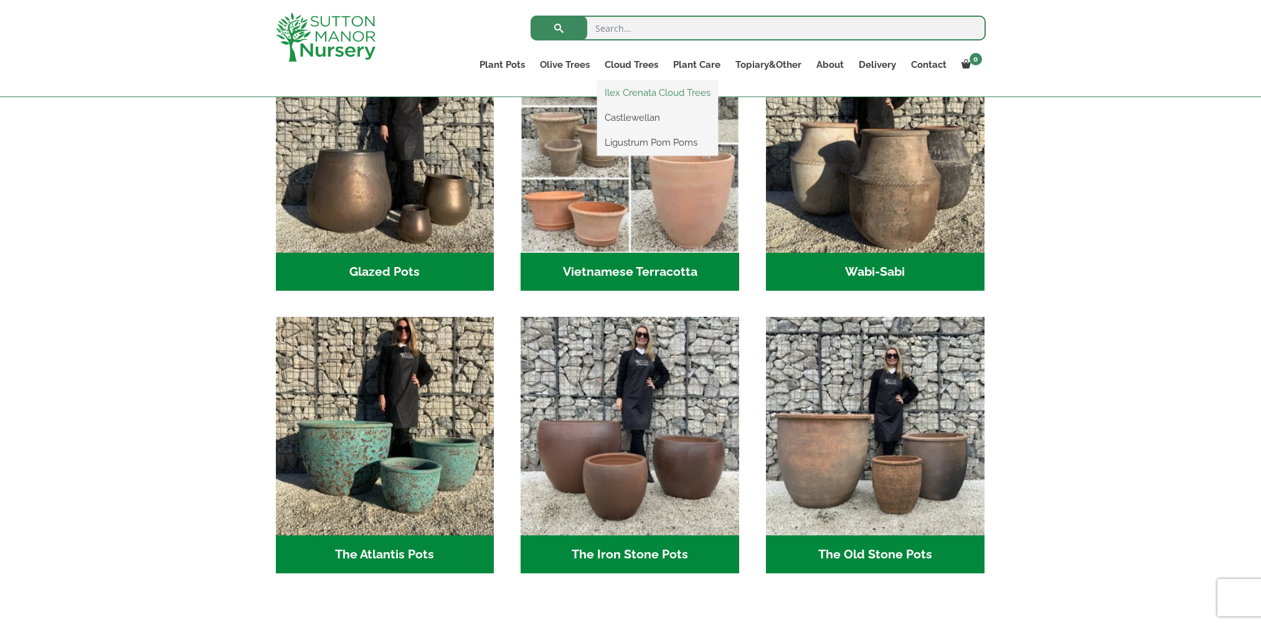
click at [624, 100] on link "Ilex Crenata Cloud Trees" at bounding box center [657, 92] width 121 height 19
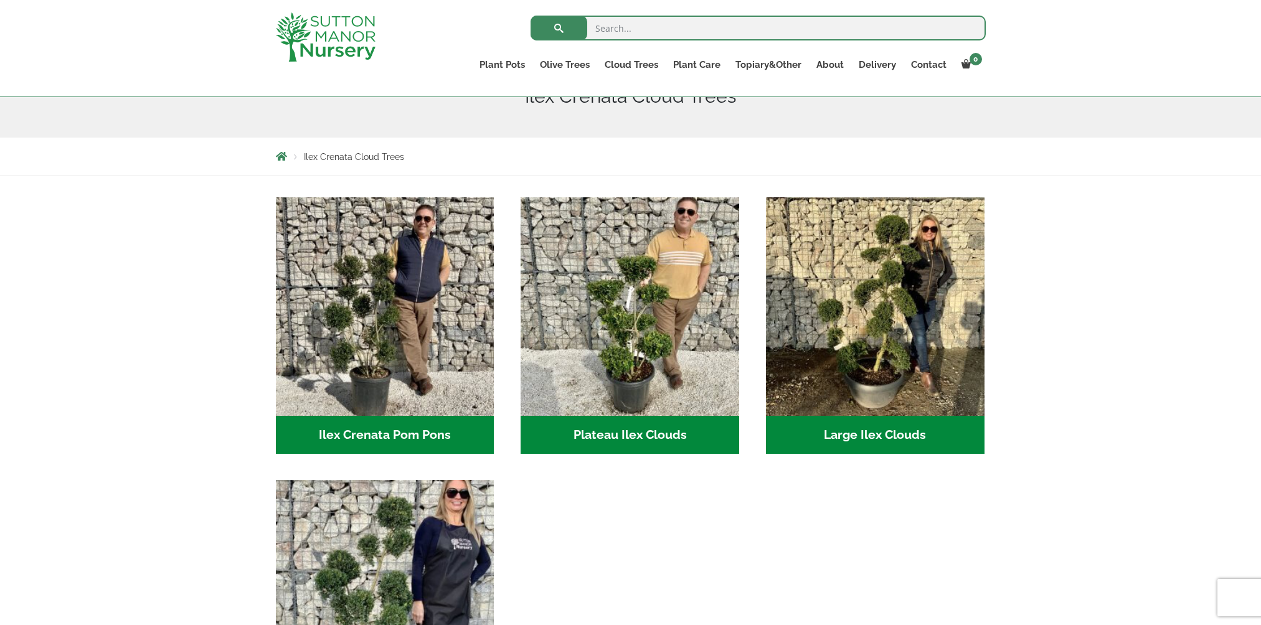
scroll to position [311, 0]
